Goal: Navigation & Orientation: Find specific page/section

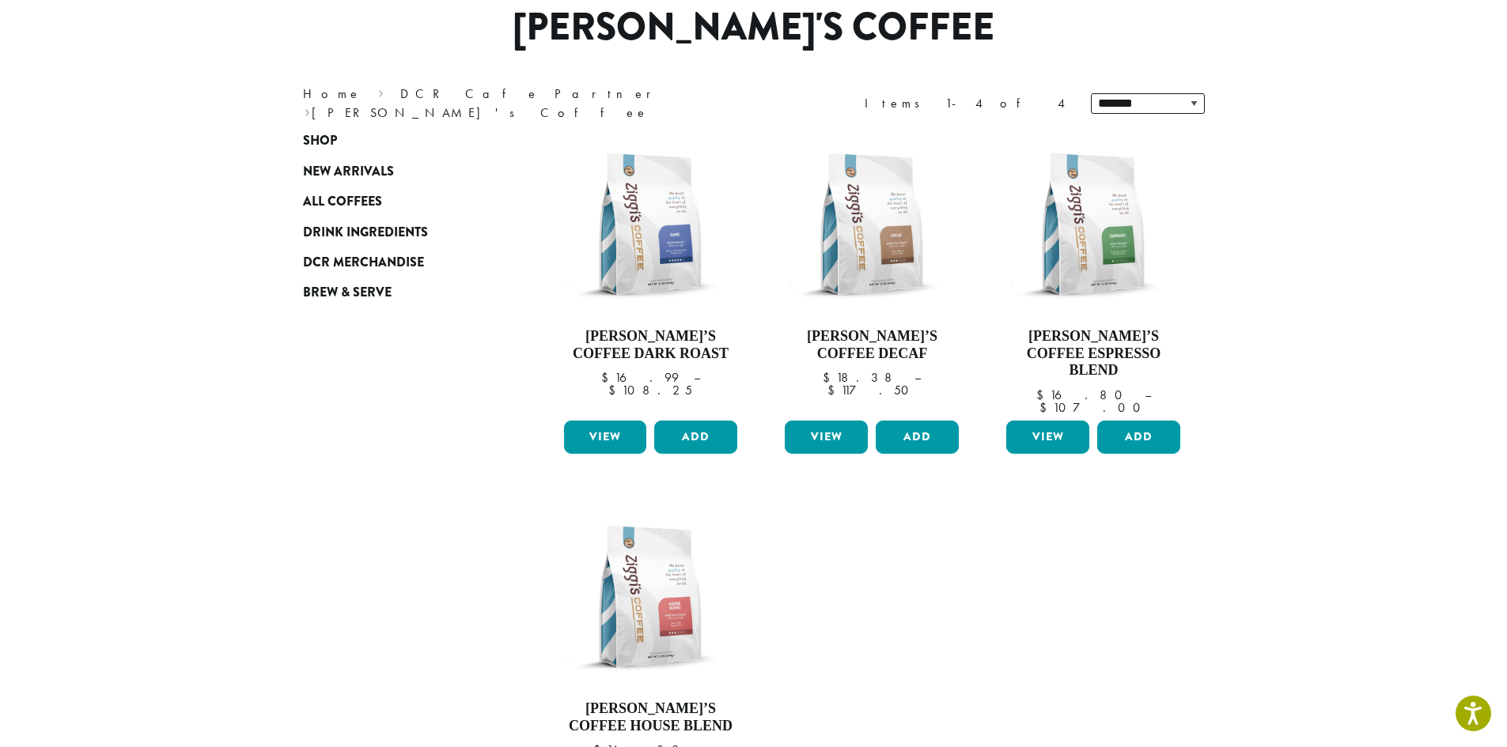
scroll to position [158, 0]
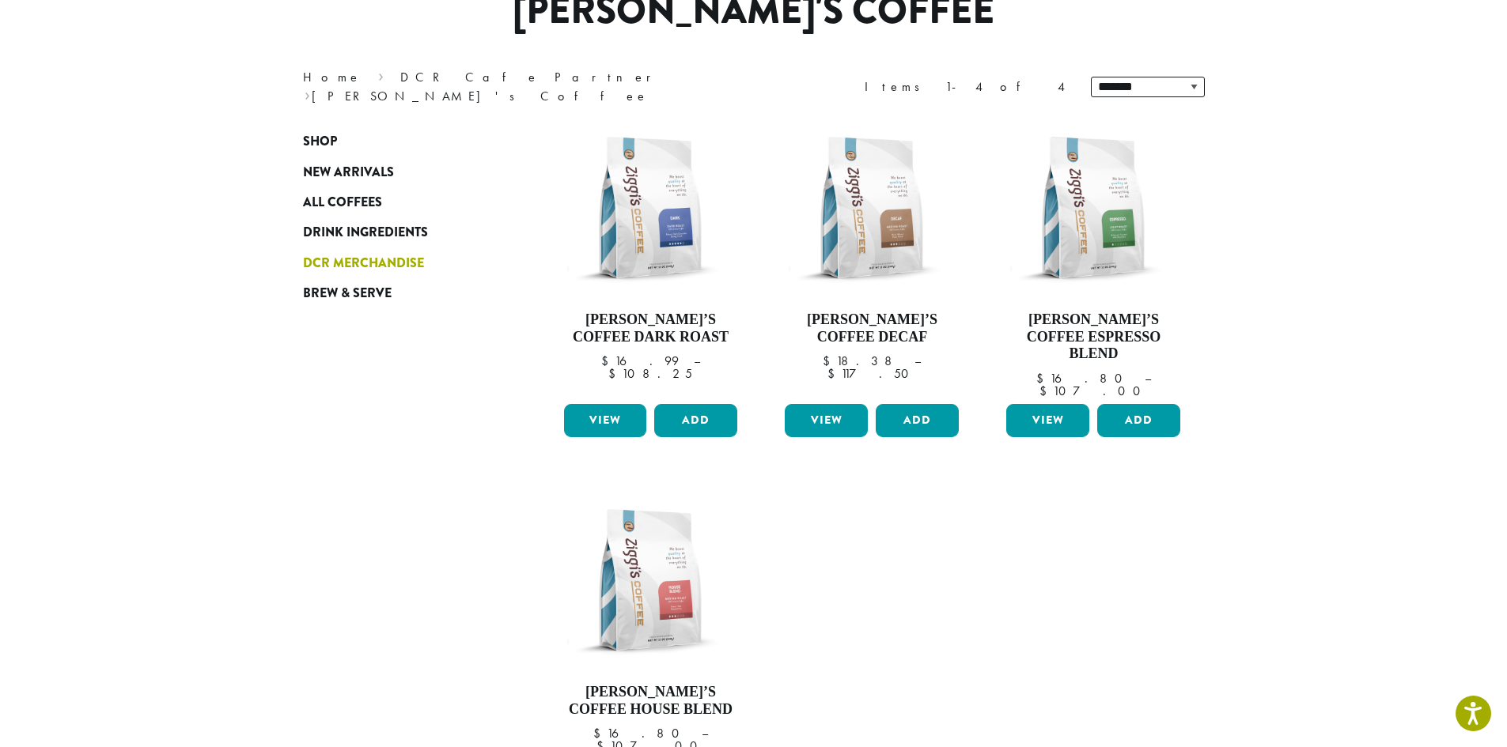
click at [344, 259] on span "DCR Merchandise" at bounding box center [363, 264] width 121 height 20
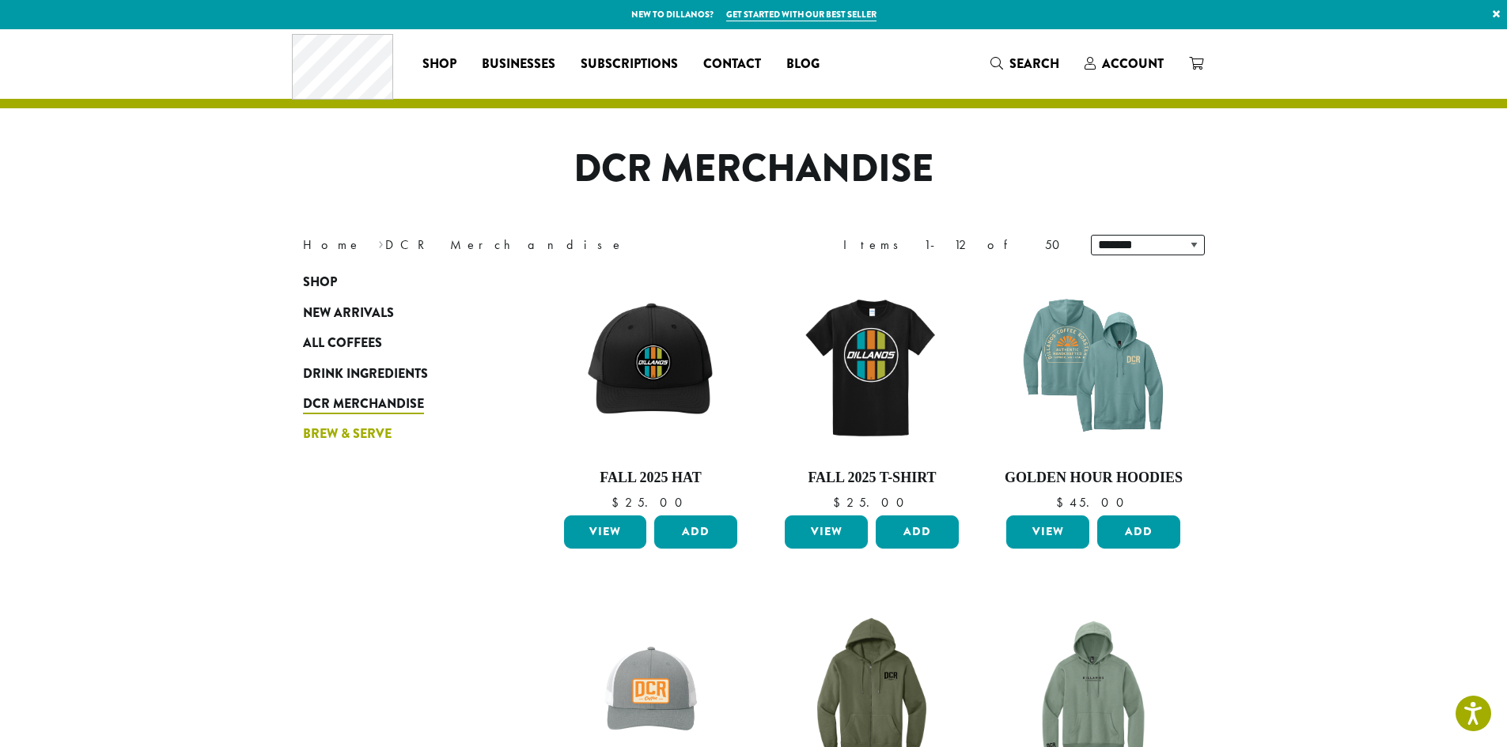
click at [332, 436] on span "Brew & Serve" at bounding box center [347, 435] width 89 height 20
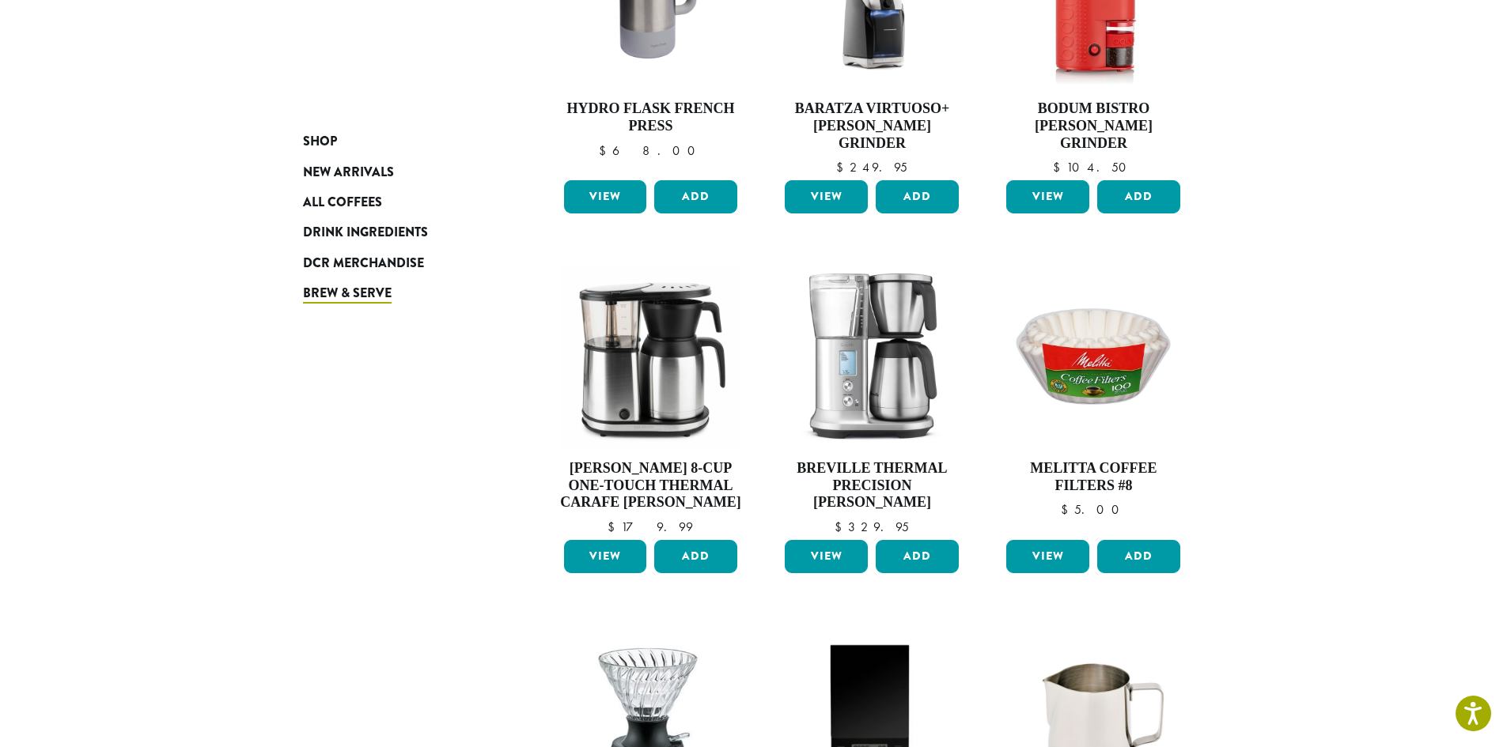
scroll to position [1028, 0]
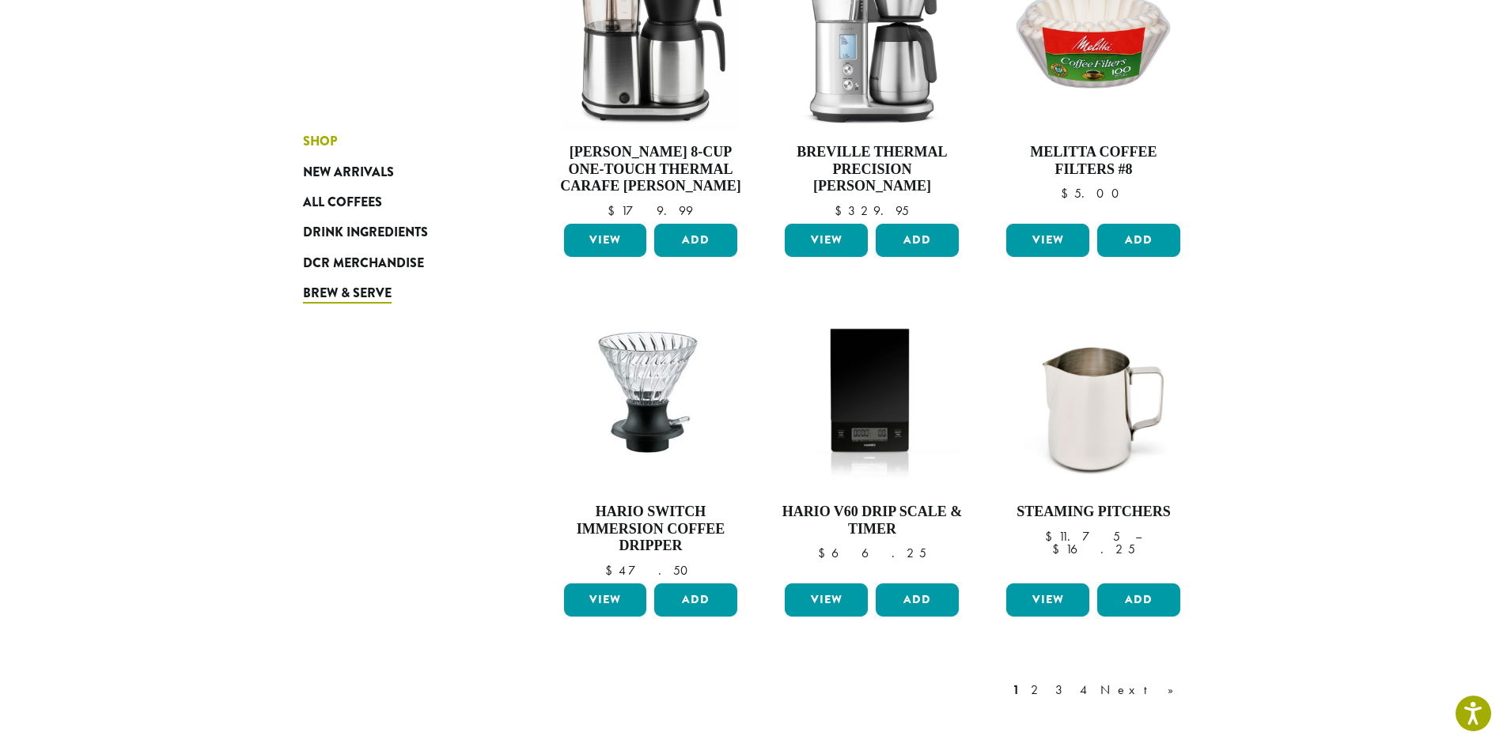
click at [329, 144] on span "Shop" at bounding box center [320, 142] width 34 height 20
